Goal: Information Seeking & Learning: Find specific page/section

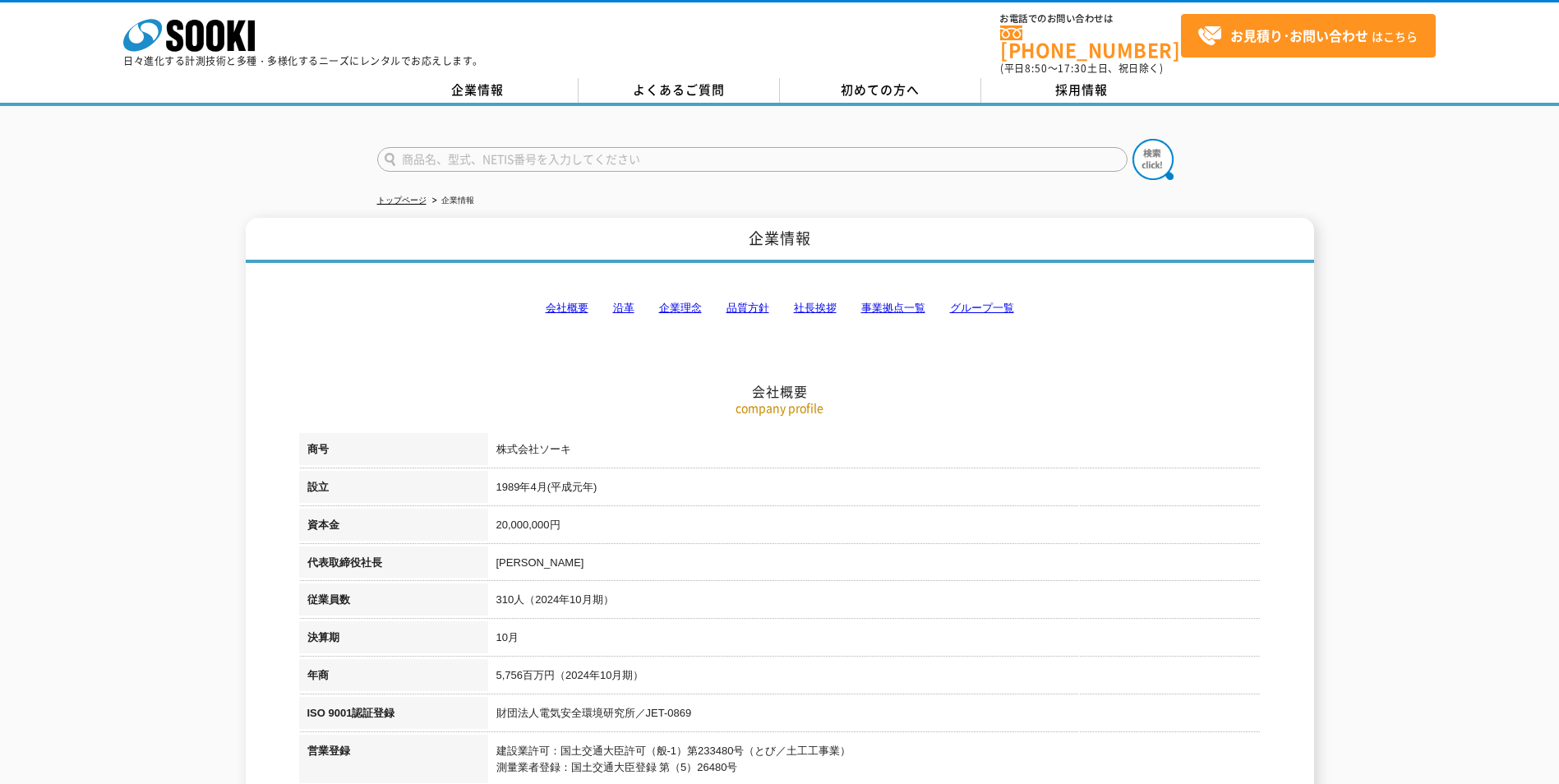
click at [779, 150] on input "text" at bounding box center [752, 159] width 751 height 24
type input "雑"
type input "Ｚ"
type input "絶縁抵抗計"
click at [1149, 142] on img at bounding box center [1153, 159] width 41 height 41
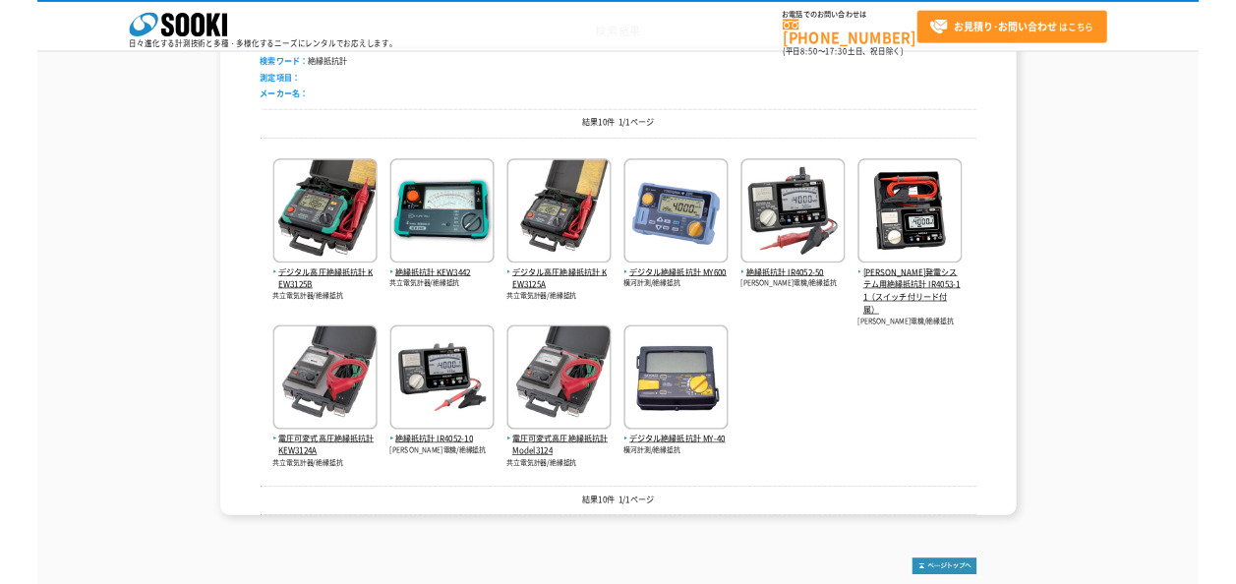
scroll to position [197, 0]
